Goal: Task Accomplishment & Management: Manage account settings

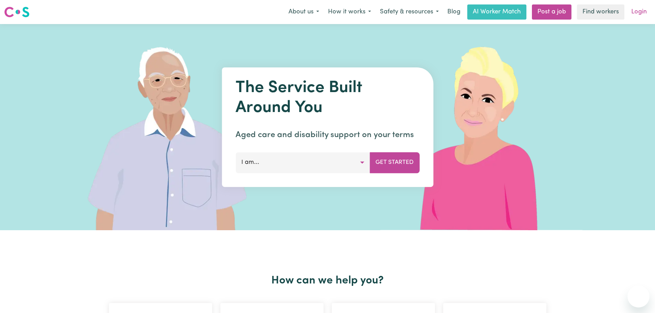
click at [648, 14] on link "Login" at bounding box center [639, 11] width 24 height 15
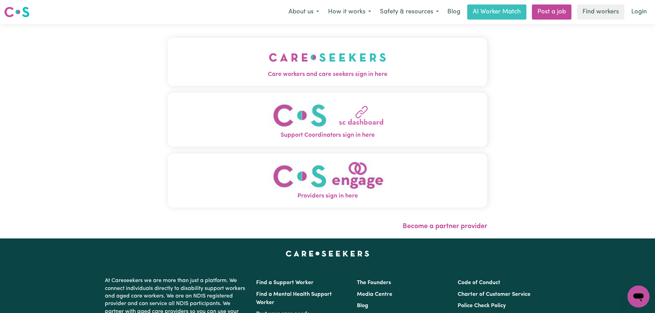
click at [242, 115] on button "Support Coordinators sign in here" at bounding box center [328, 120] width 320 height 54
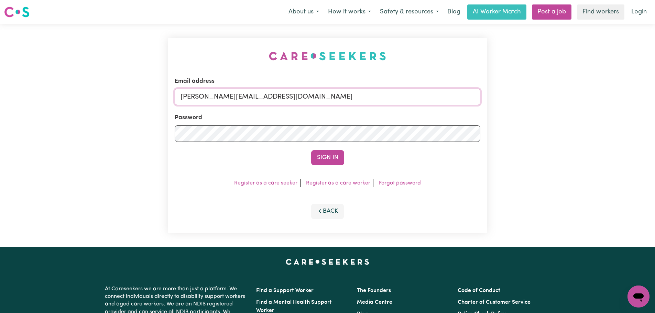
drag, startPoint x: 264, startPoint y: 97, endPoint x: 269, endPoint y: 99, distance: 5.6
click at [264, 97] on input "[PERSON_NAME][EMAIL_ADDRESS][DOMAIN_NAME]" at bounding box center [328, 97] width 306 height 17
click at [269, 99] on input "[PERSON_NAME][EMAIL_ADDRESS][DOMAIN_NAME]" at bounding box center [328, 97] width 306 height 17
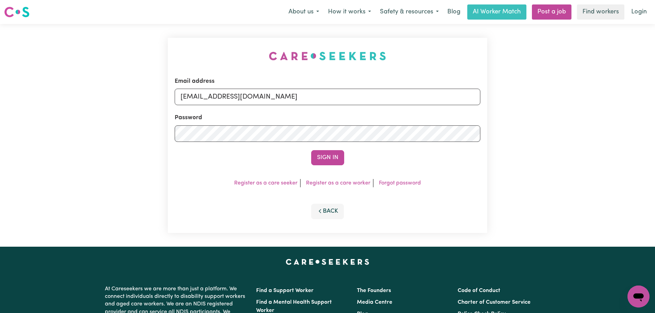
click at [345, 90] on input "[EMAIL_ADDRESS][DOMAIN_NAME]" at bounding box center [328, 97] width 306 height 17
drag, startPoint x: 339, startPoint y: 100, endPoint x: 217, endPoint y: 98, distance: 121.8
click at [216, 98] on input "[EMAIL_ADDRESS][PERSON_NAME][DOMAIN_NAME]" at bounding box center [328, 97] width 306 height 17
type input "[EMAIL_ADDRESS][PERSON_NAME][DOMAIN_NAME]"
click at [323, 160] on button "Sign In" at bounding box center [327, 157] width 33 height 15
